Goal: Information Seeking & Learning: Learn about a topic

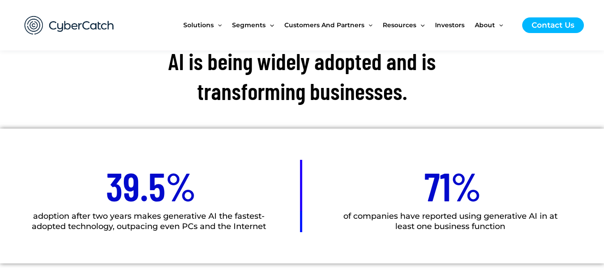
scroll to position [402, 0]
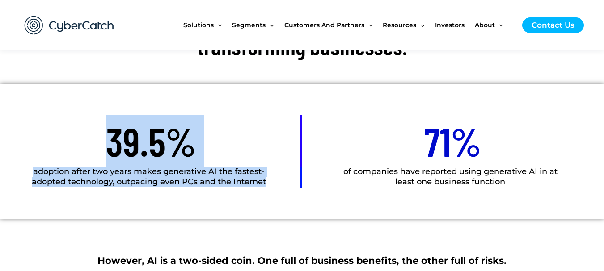
drag, startPoint x: 110, startPoint y: 140, endPoint x: 270, endPoint y: 186, distance: 166.6
click at [270, 186] on div "39.5% adoption after two years makes generative AI the fastest-adopted technolo…" at bounding box center [151, 151] width 302 height 135
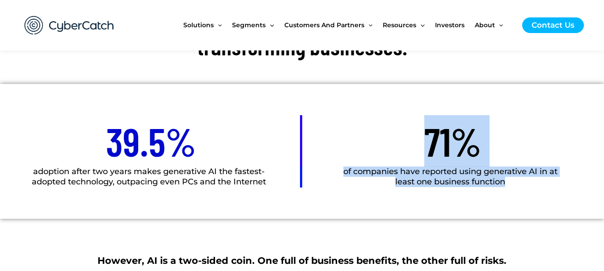
drag, startPoint x: 427, startPoint y: 128, endPoint x: 517, endPoint y: 188, distance: 108.0
click at [517, 188] on div "71% of companies have reported using generative AI in at least one business fun…" at bounding box center [453, 151] width 302 height 135
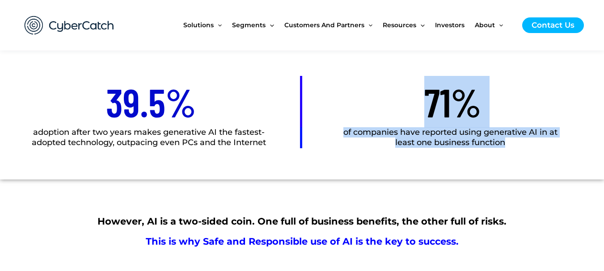
scroll to position [492, 0]
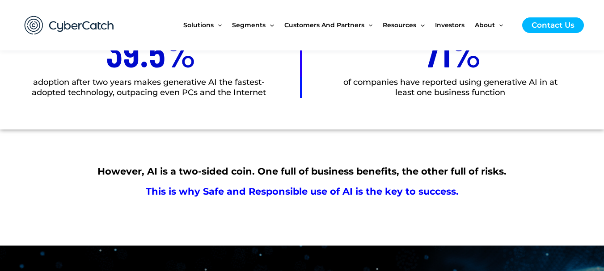
click at [225, 170] on p "However, AI is a two-sided coin. One full of business benefits, the other full …" at bounding box center [302, 172] width 501 height 4
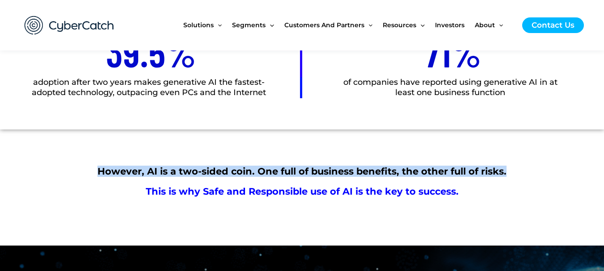
click at [225, 170] on p "However, AI is a two-sided coin. One full of business benefits, the other full …" at bounding box center [302, 172] width 501 height 4
click at [301, 174] on p "However, AI is a two-sided coin. One full of business benefits, the other full …" at bounding box center [302, 172] width 501 height 4
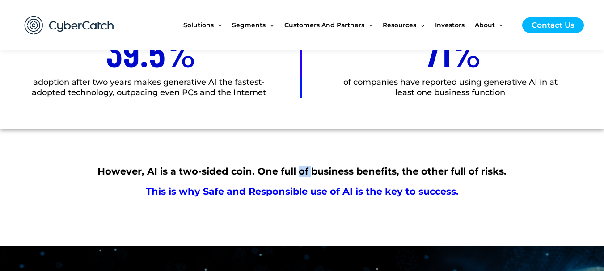
click at [301, 174] on p "However, AI is a two-sided coin. One full of business benefits, the other full …" at bounding box center [302, 172] width 501 height 4
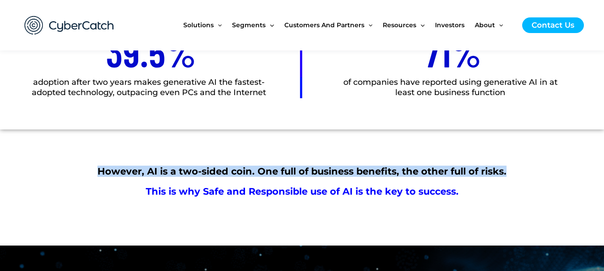
click at [301, 174] on p "However, AI is a two-sided coin. One full of business benefits, the other full …" at bounding box center [302, 172] width 501 height 4
click at [300, 174] on p "However, AI is a two-sided coin. One full of business benefits, the other full …" at bounding box center [302, 172] width 501 height 4
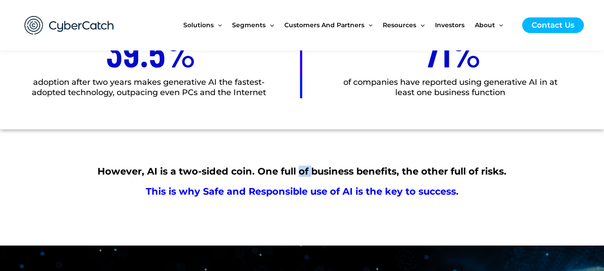
click at [300, 174] on p "However, AI is a two-sided coin. One full of business benefits, the other full …" at bounding box center [302, 172] width 501 height 4
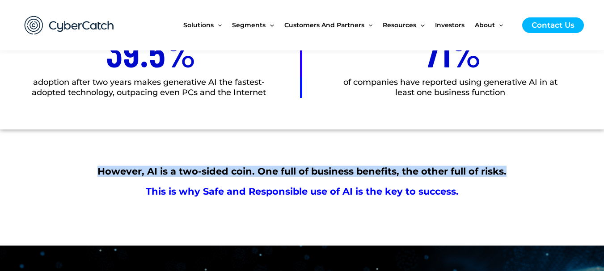
click at [300, 174] on p "However, AI is a two-sided coin. One full of business benefits, the other full …" at bounding box center [302, 172] width 501 height 4
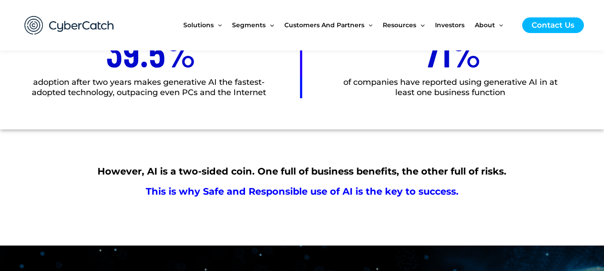
click at [269, 191] on span "This is why Safe and Responsible use of AI is the key to success." at bounding box center [302, 191] width 313 height 11
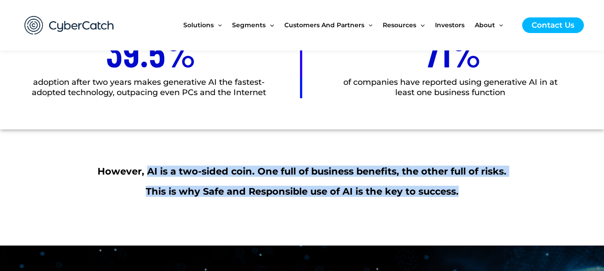
drag, startPoint x: 148, startPoint y: 172, endPoint x: 480, endPoint y: 193, distance: 332.4
click at [480, 193] on div "However, AI is a two-sided coin. One full of business benefits, the other full …" at bounding box center [302, 182] width 501 height 24
copy div "AI is a two-sided coin. One full of business benefits, the other full of risks.…"
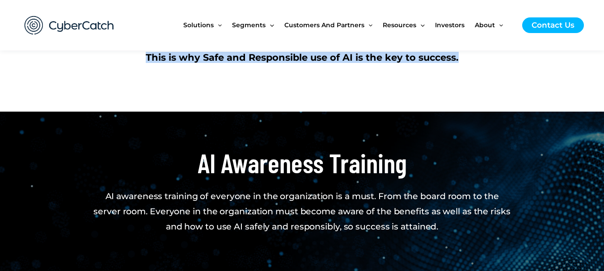
scroll to position [671, 0]
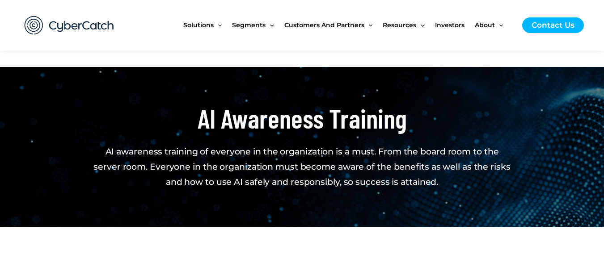
click at [216, 182] on h2 "AI awareness training of everyone in the organization is a must. From the board…" at bounding box center [302, 167] width 420 height 46
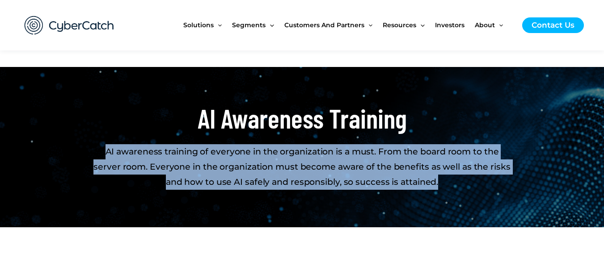
click at [216, 182] on h2 "AI awareness training of everyone in the organization is a must. From the board…" at bounding box center [302, 167] width 420 height 46
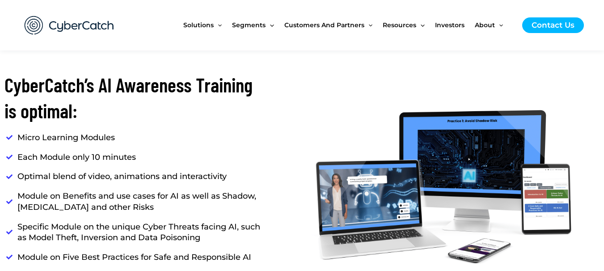
scroll to position [894, 0]
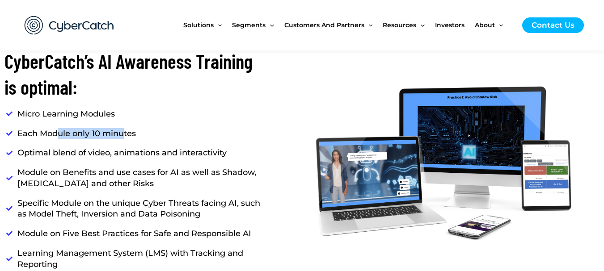
drag, startPoint x: 57, startPoint y: 133, endPoint x: 126, endPoint y: 133, distance: 68.9
click at [125, 133] on span "Each Module only 10 minutes" at bounding box center [74, 133] width 123 height 11
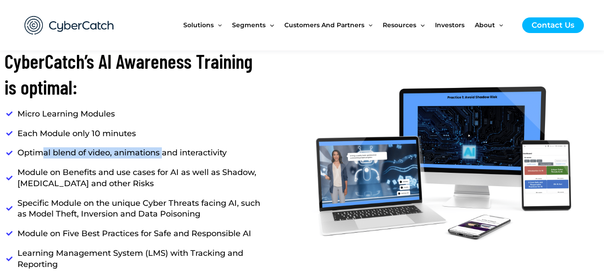
drag, startPoint x: 44, startPoint y: 150, endPoint x: 164, endPoint y: 152, distance: 119.8
click at [164, 152] on span "Optimal blend of video, animations and interactivity" at bounding box center [120, 153] width 214 height 11
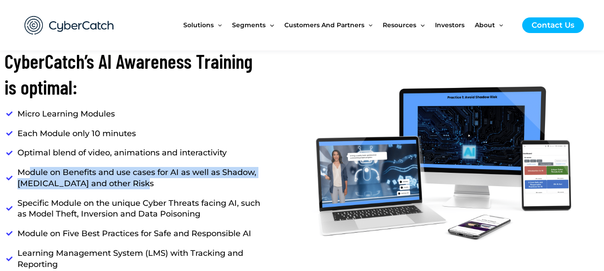
drag, startPoint x: 101, startPoint y: 176, endPoint x: 172, endPoint y: 186, distance: 71.4
click at [172, 186] on span "Module on Benefits and use cases for AI as well as Shadow, [MEDICAL_DATA] and o…" at bounding box center [139, 178] width 253 height 22
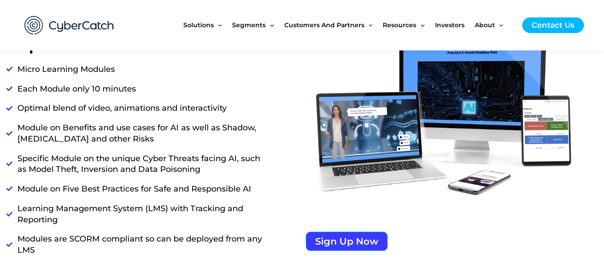
click at [33, 159] on span "Specific Module on the unique Cyber Threats facing AI, such as Model Theft, Inv…" at bounding box center [139, 164] width 253 height 22
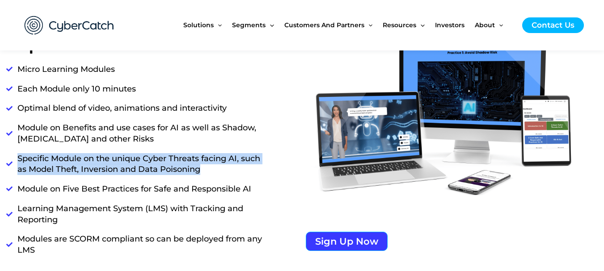
click at [33, 159] on span "Specific Module on the unique Cyber Threats facing AI, such as Model Theft, Inv…" at bounding box center [139, 164] width 253 height 22
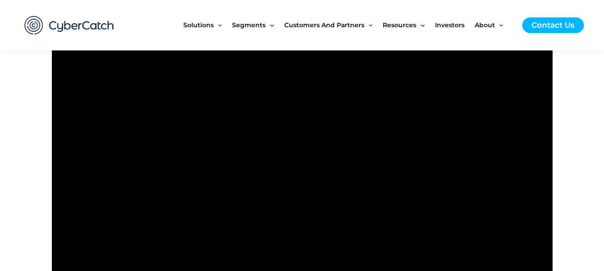
scroll to position [1319, 0]
